Goal: Task Accomplishment & Management: Use online tool/utility

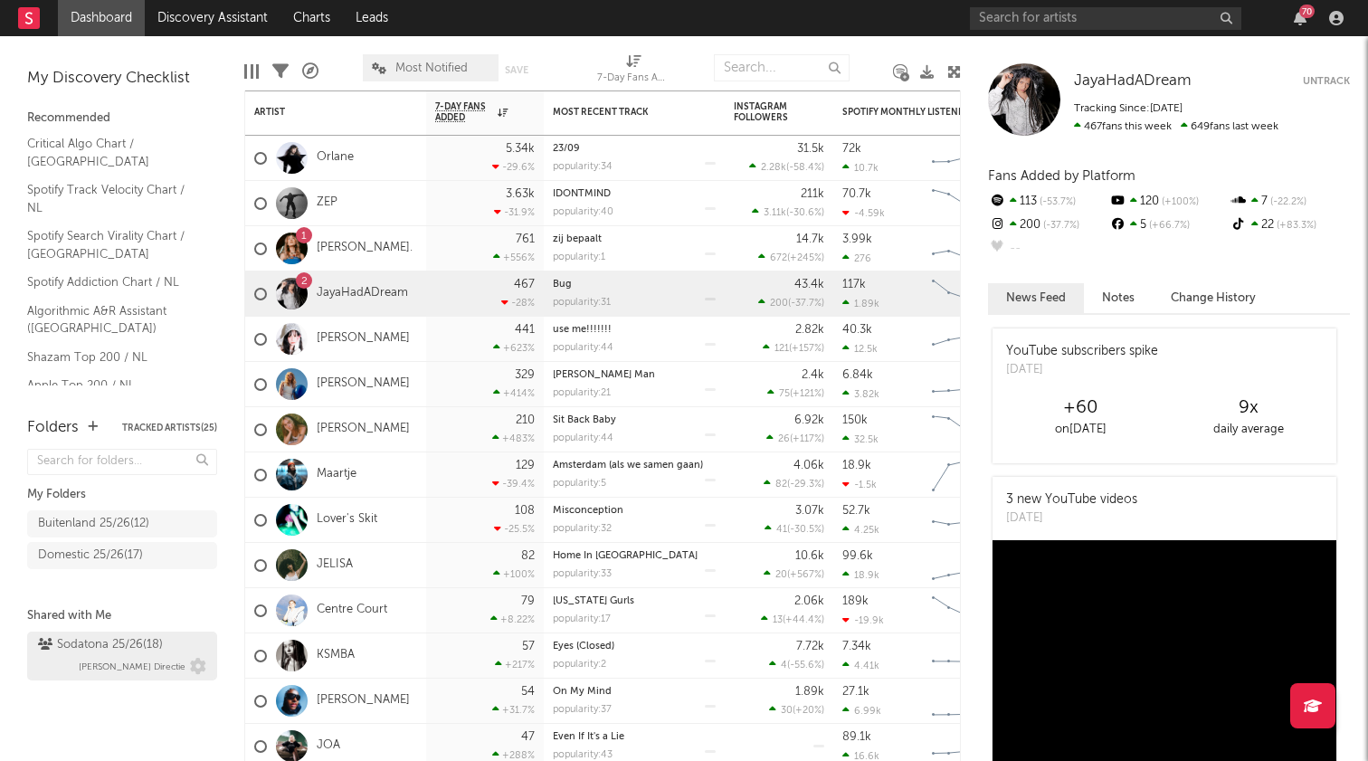
click at [91, 646] on div "Sodatona 25/26 ( 18 )" at bounding box center [100, 645] width 125 height 22
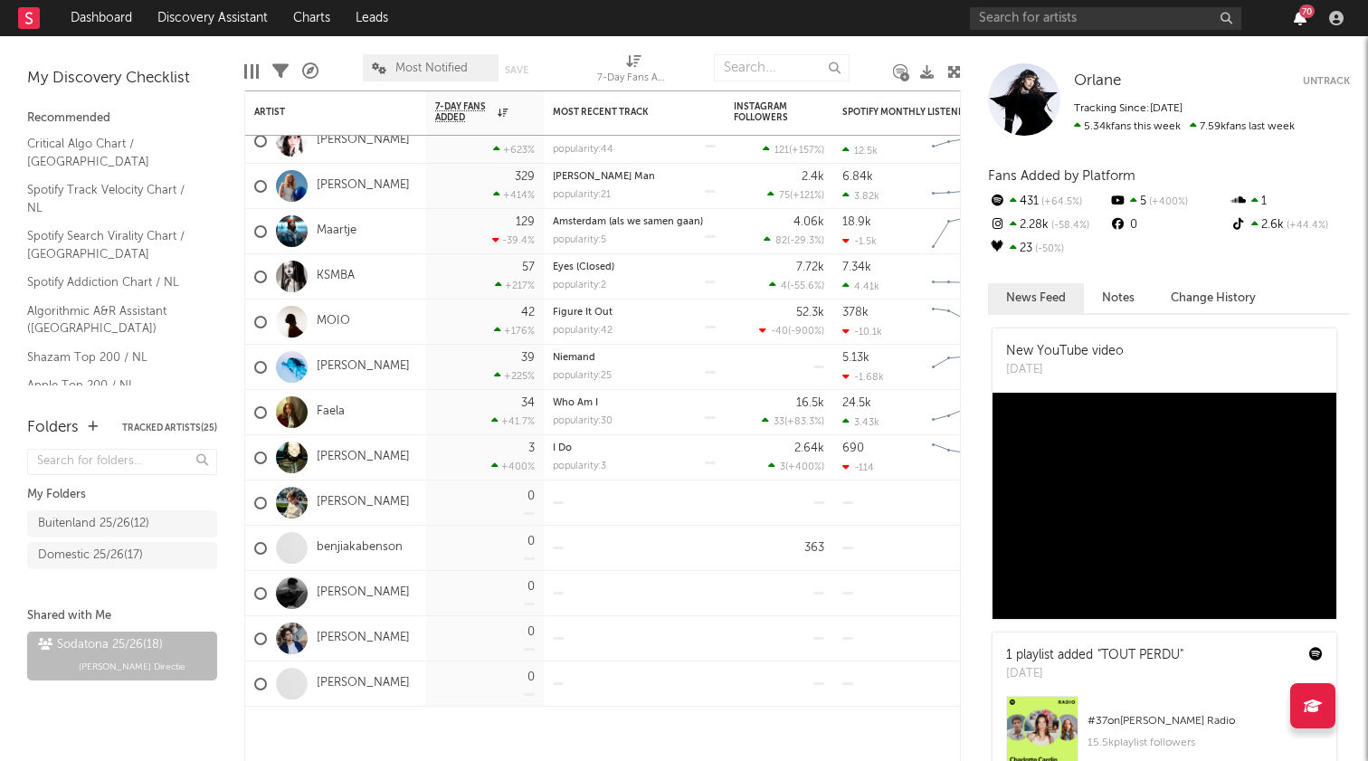
click at [1295, 20] on icon "button" at bounding box center [1300, 18] width 13 height 14
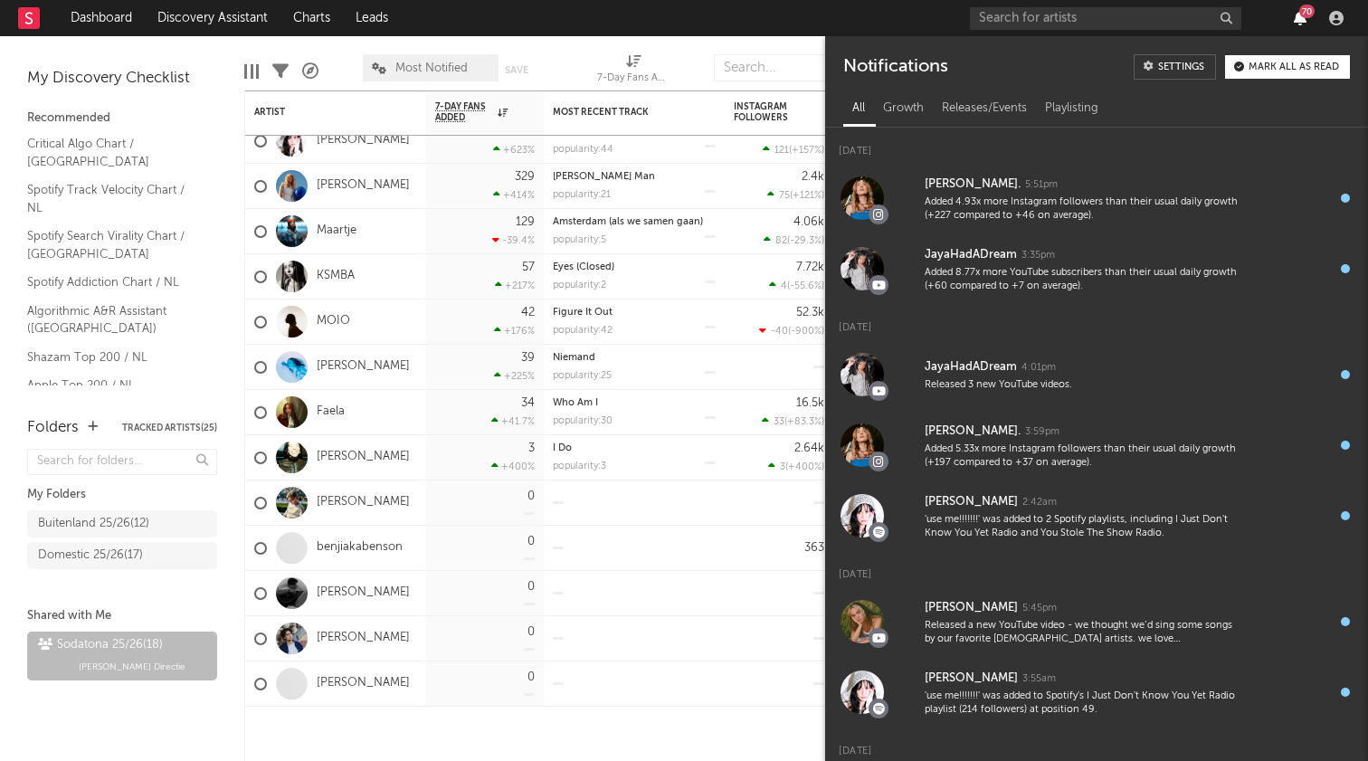
click at [1295, 20] on icon "button" at bounding box center [1300, 18] width 13 height 14
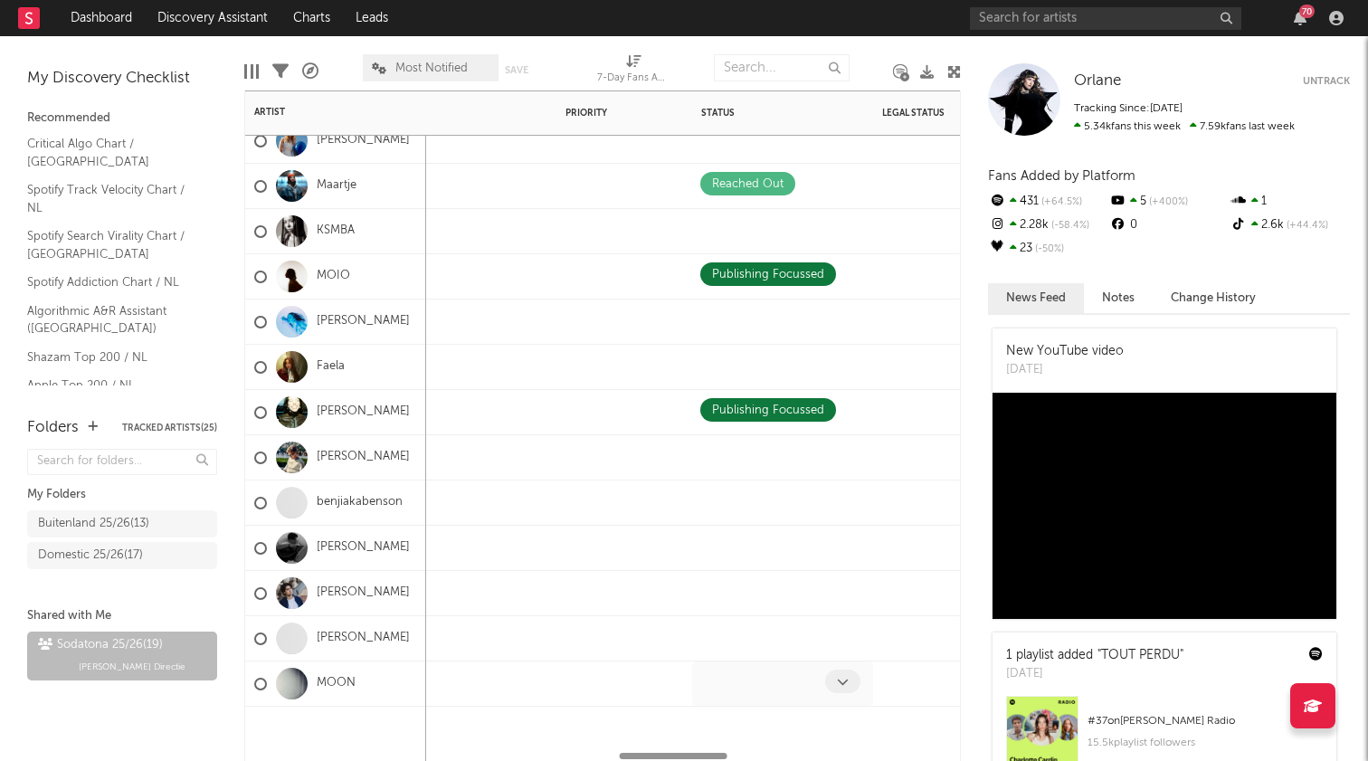
click at [769, 683] on div at bounding box center [762, 683] width 125 height 28
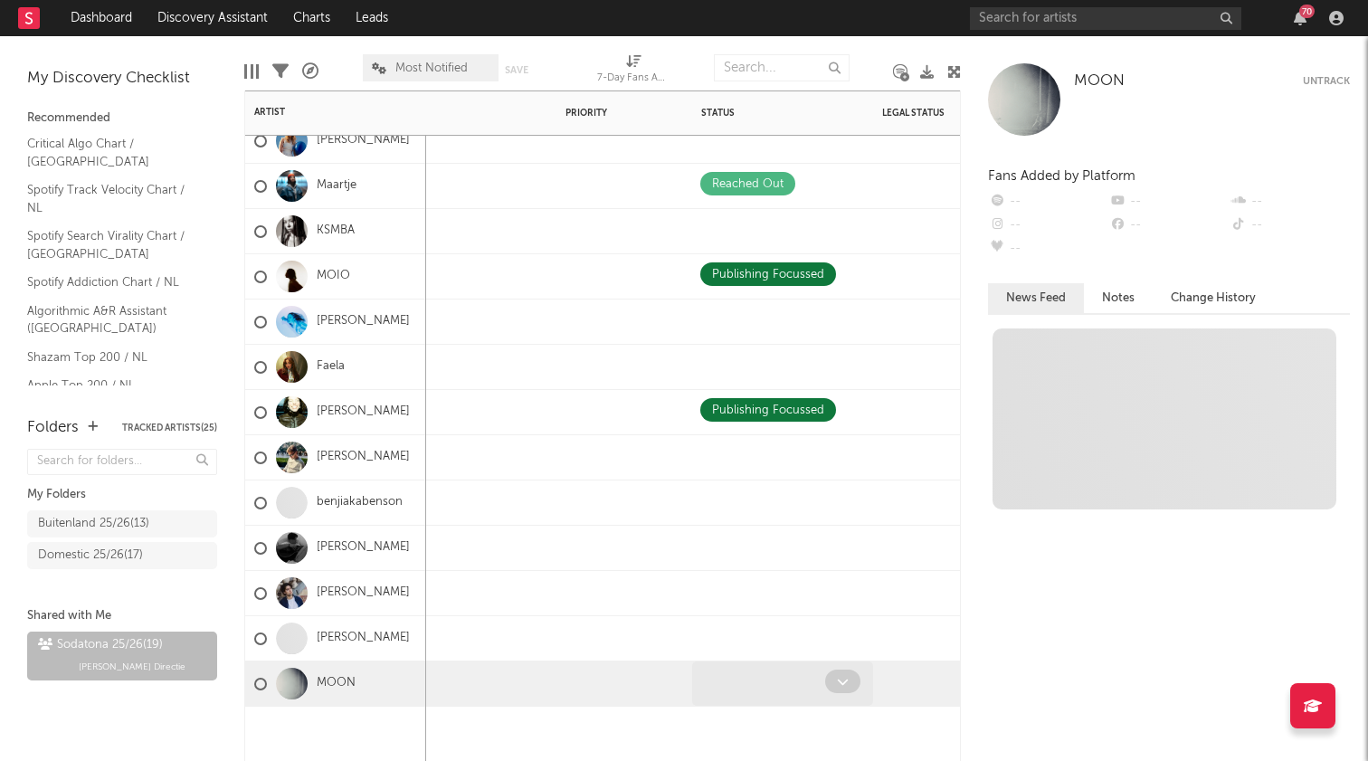
click at [855, 681] on span at bounding box center [842, 681] width 35 height 24
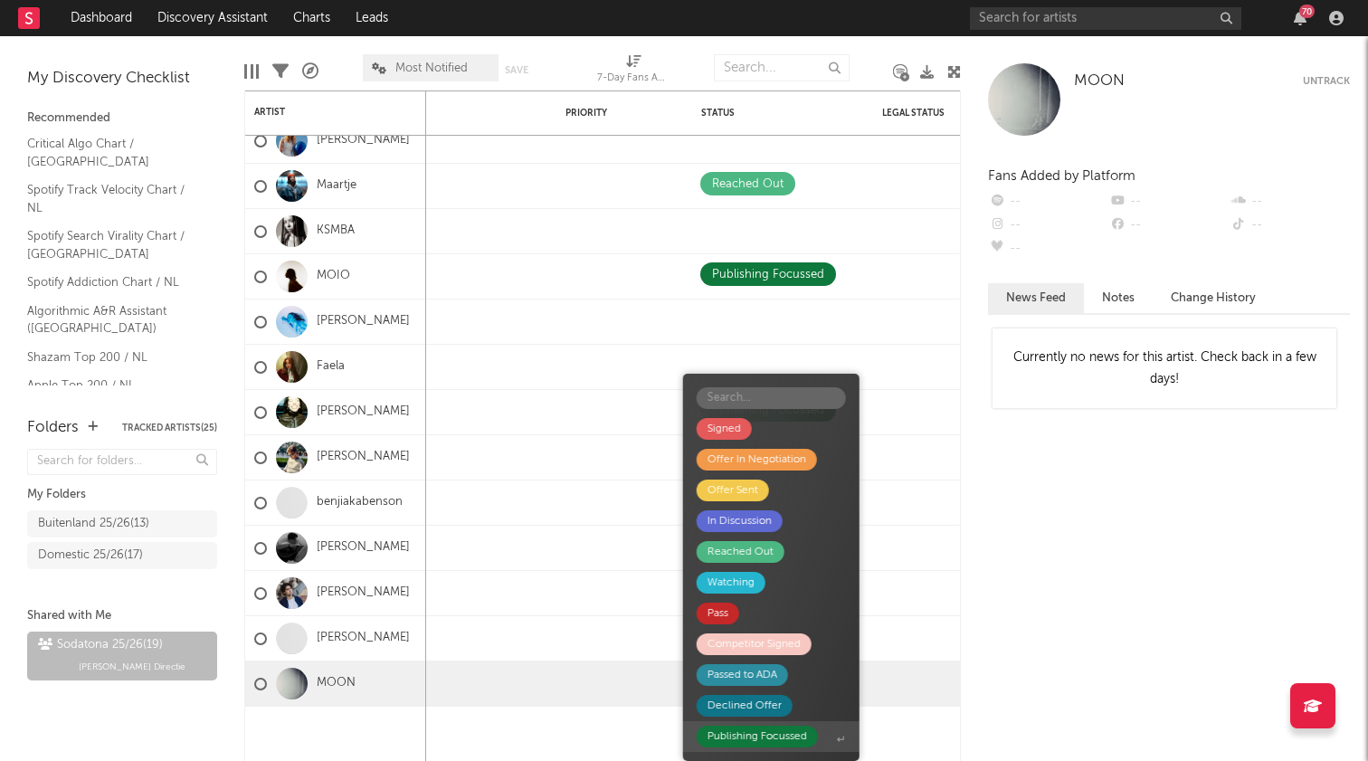
click at [765, 734] on div "Publishing Focussed" at bounding box center [757, 736] width 100 height 22
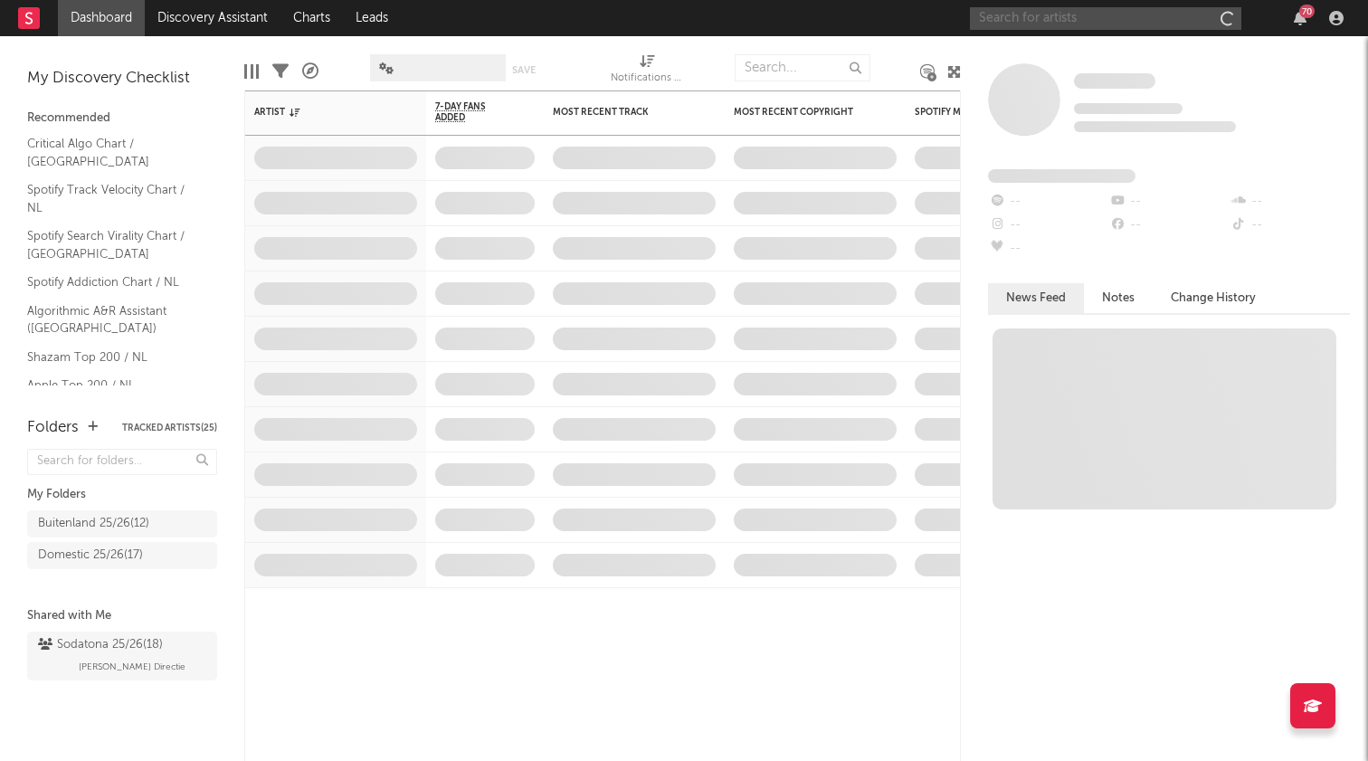
click at [1123, 18] on input "text" at bounding box center [1105, 18] width 271 height 23
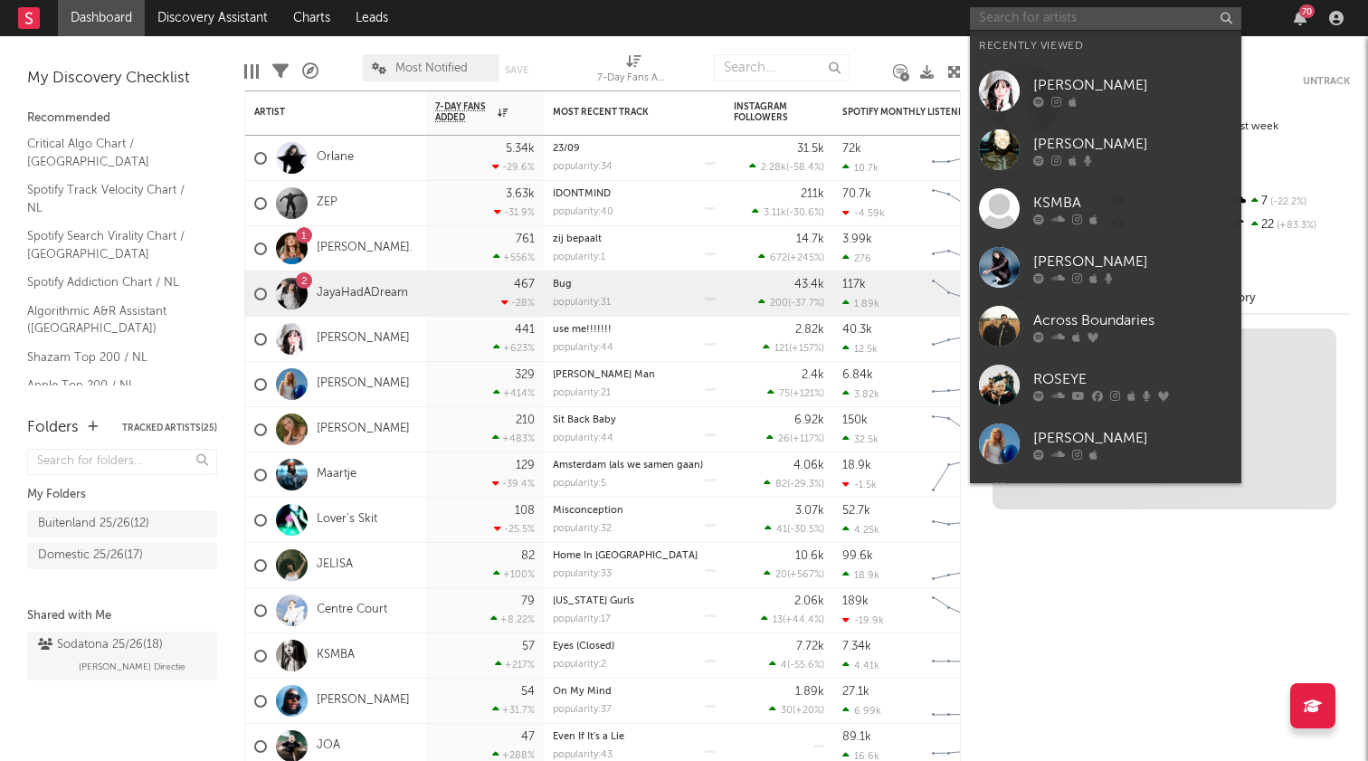
paste input "[URL][DOMAIN_NAME]"
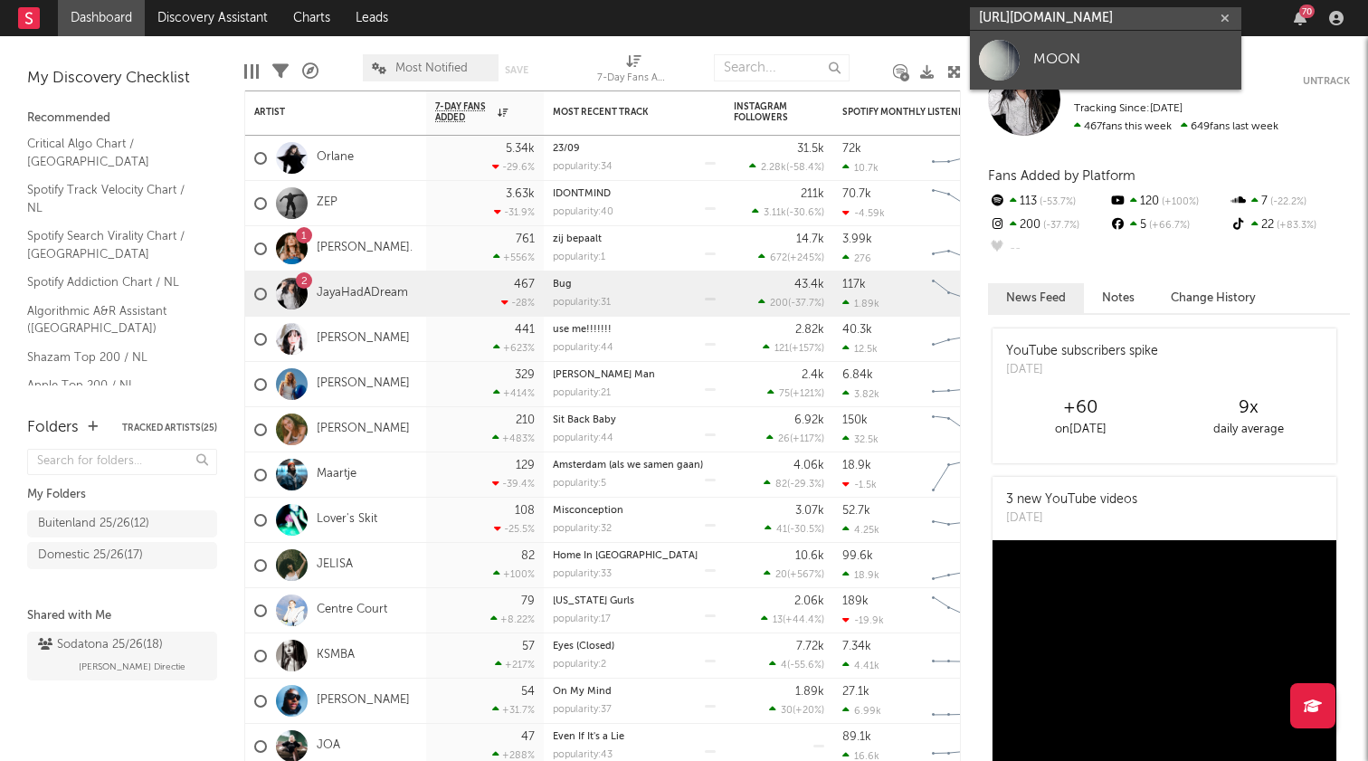
type input "[URL][DOMAIN_NAME]"
click at [1079, 69] on div "MOON" at bounding box center [1132, 60] width 199 height 22
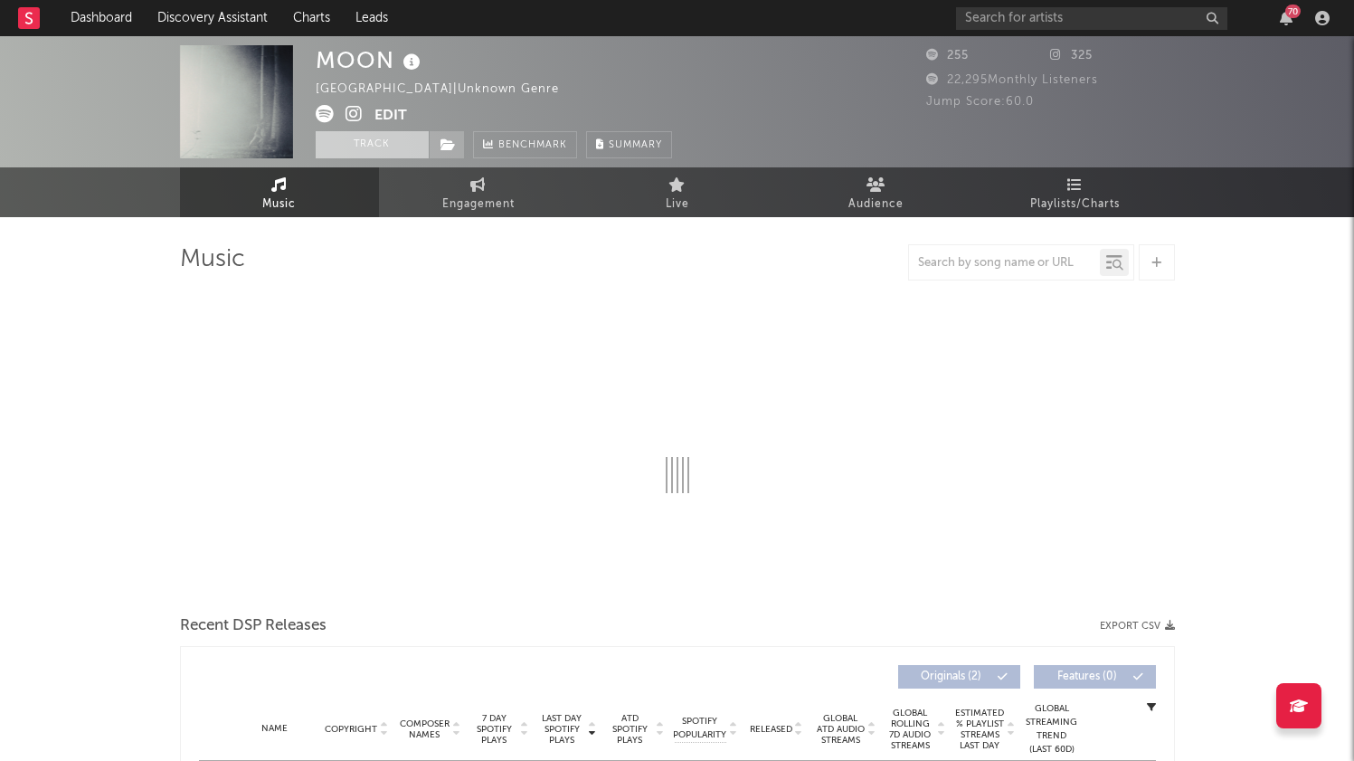
select select "1w"
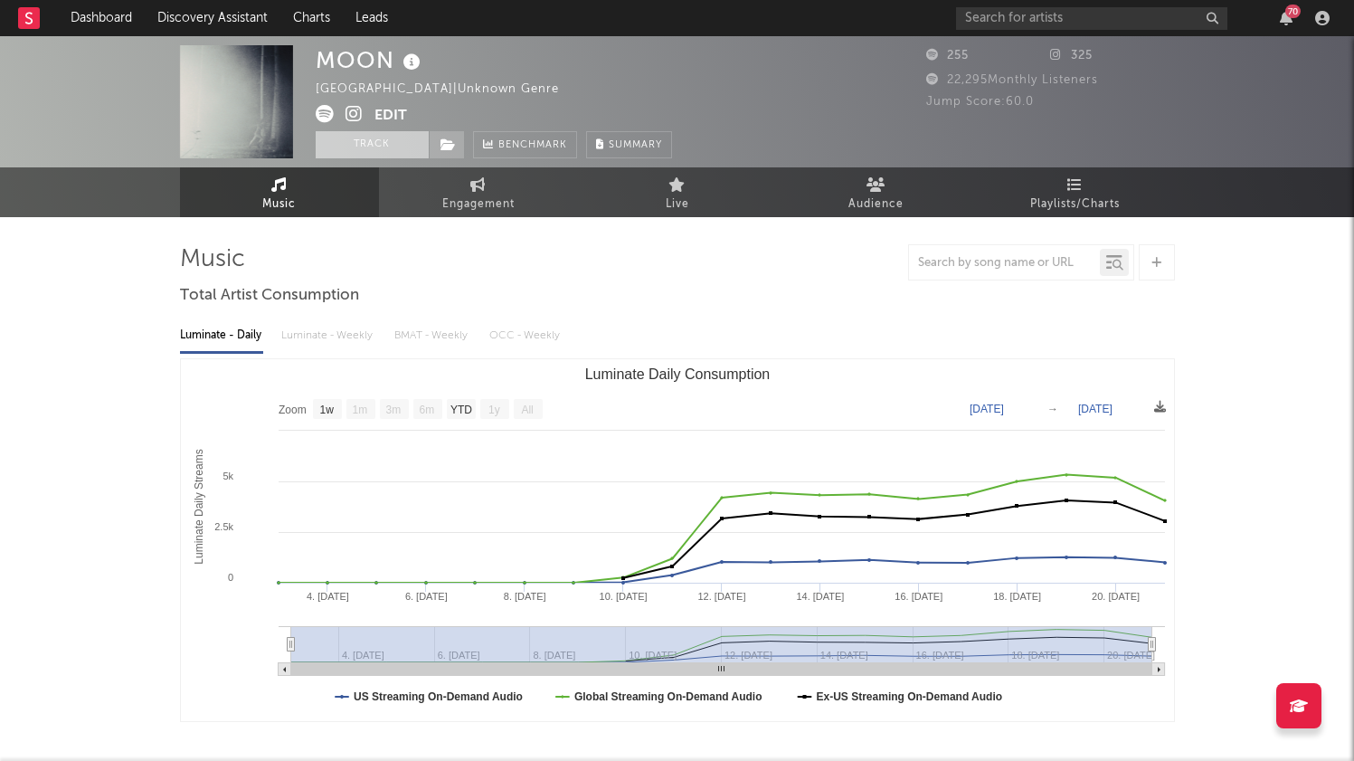
click at [352, 147] on button "Track" at bounding box center [372, 144] width 113 height 27
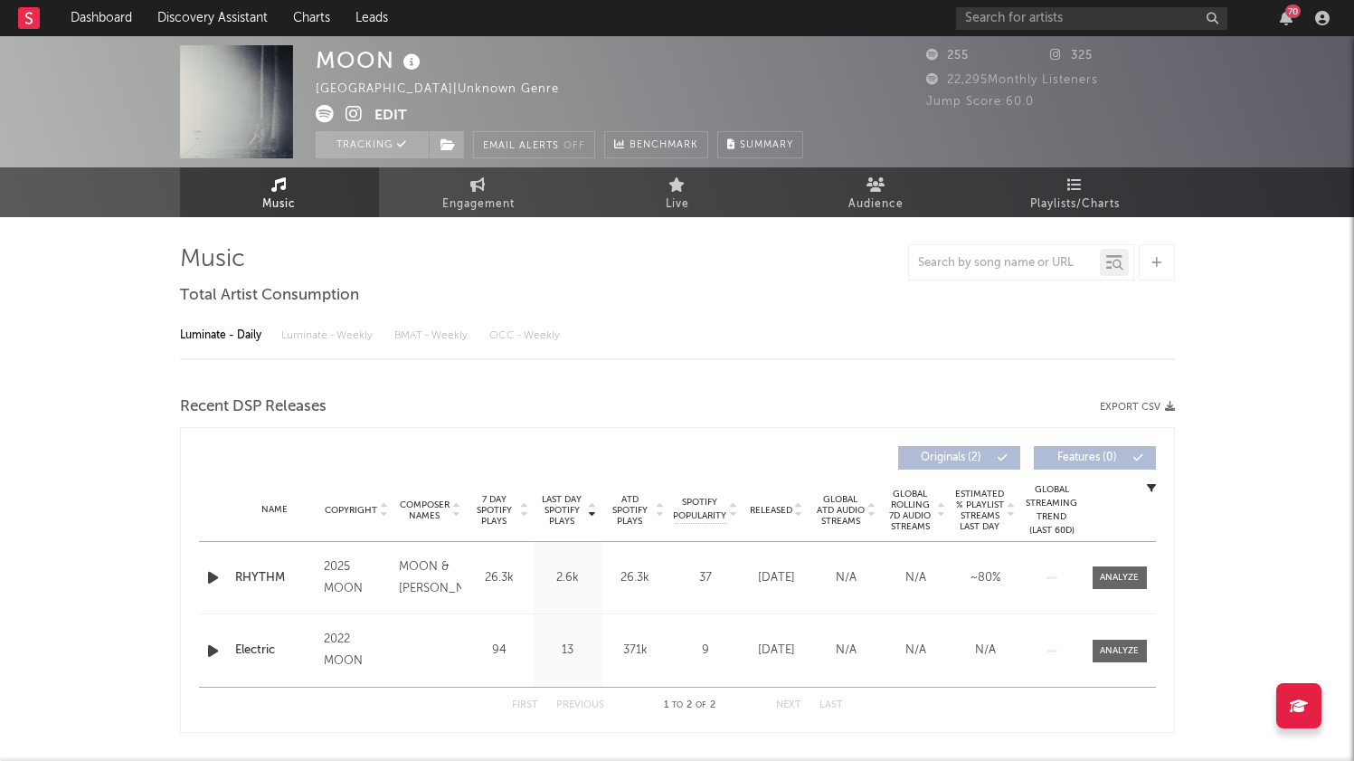
select select "1w"
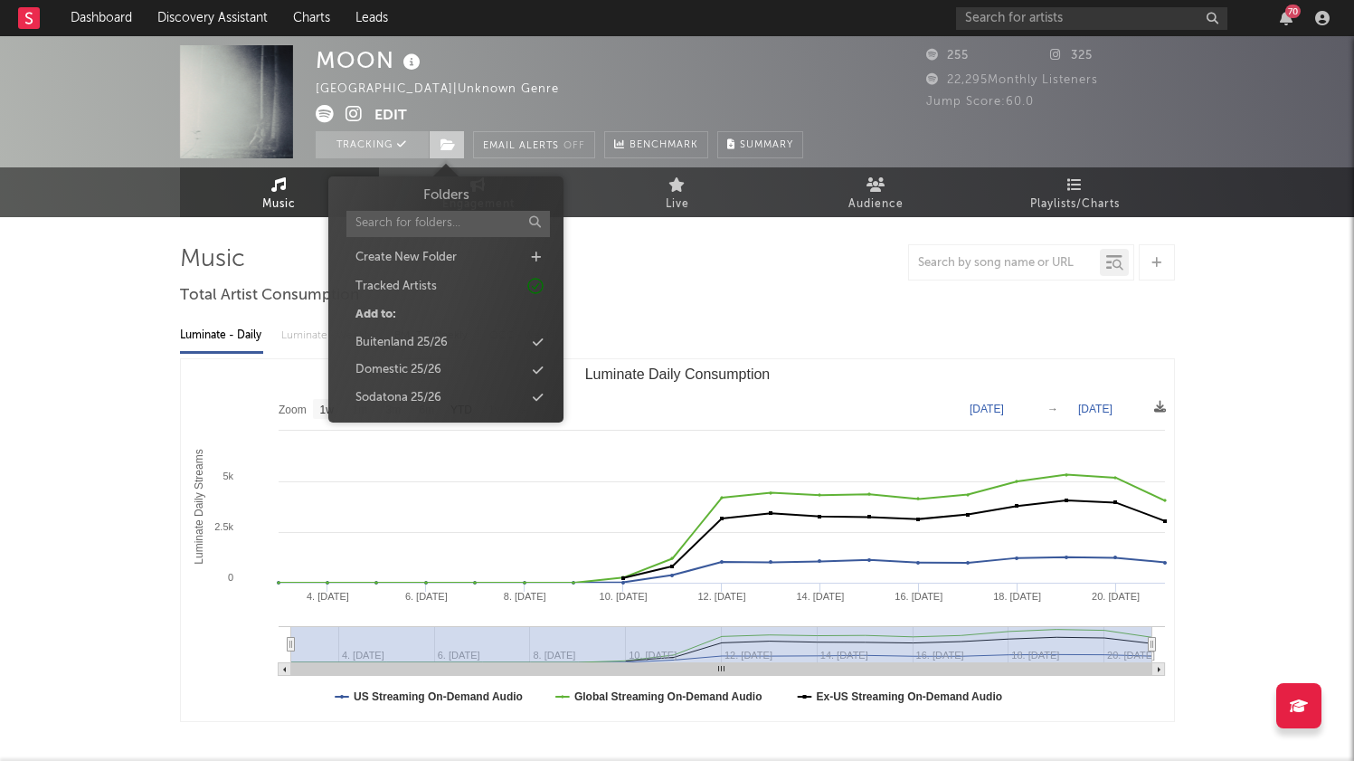
click at [449, 143] on icon at bounding box center [448, 144] width 15 height 13
click at [451, 388] on div "Sodatona 25/26" at bounding box center [446, 398] width 208 height 24
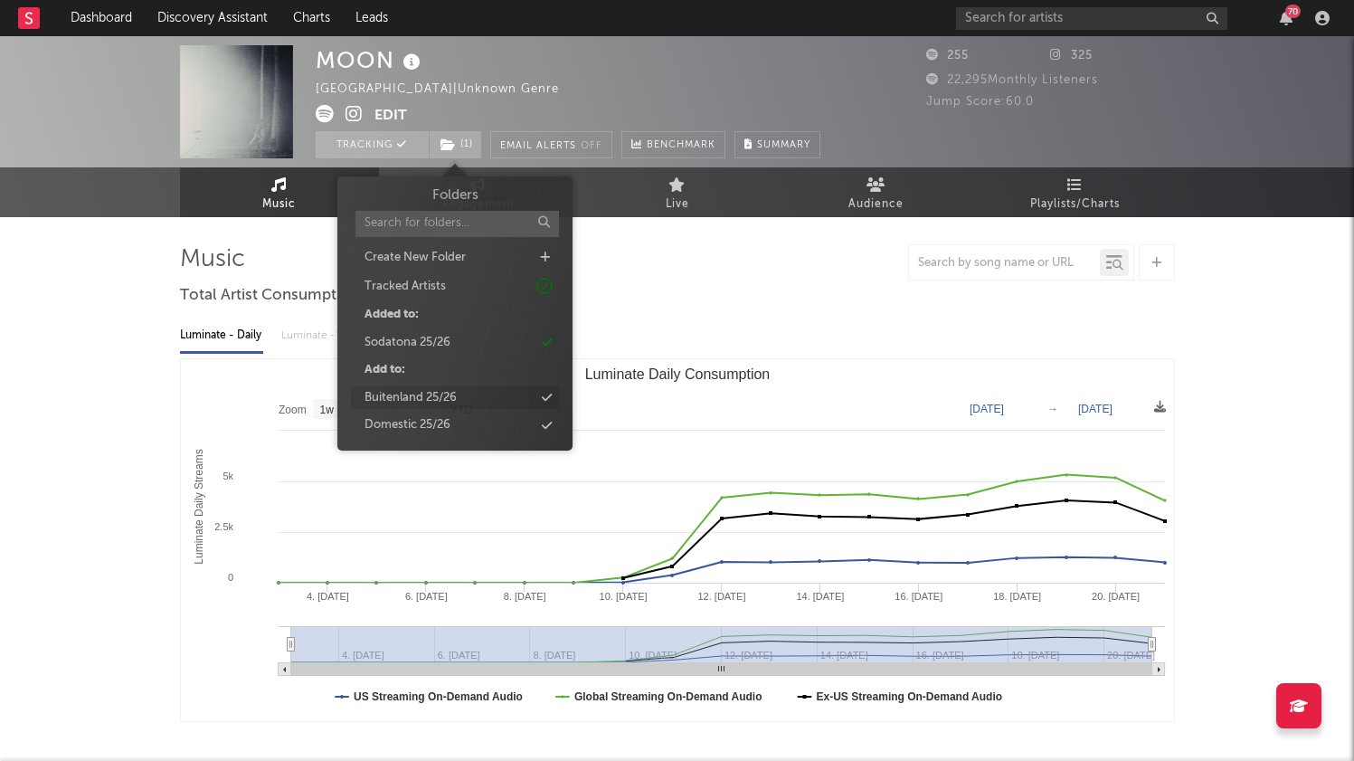
click at [479, 398] on div "Buitenland 25/26" at bounding box center [455, 398] width 208 height 24
click at [99, 374] on div "MOON Sweden | Unknown Genre Edit Tracking ( 2 ) Email Alerts Off Benchmark Summ…" at bounding box center [677, 608] width 1354 height 1144
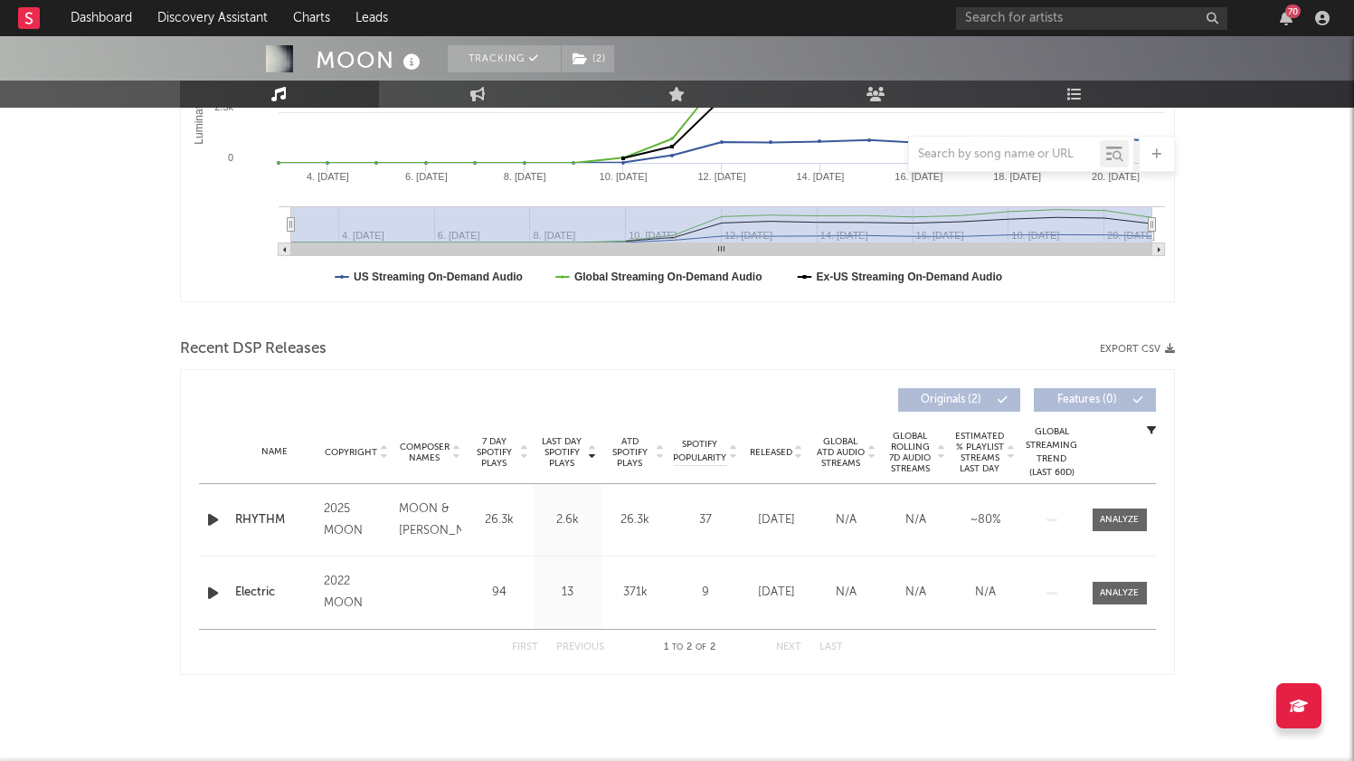
scroll to position [420, 0]
